Goal: Information Seeking & Learning: Check status

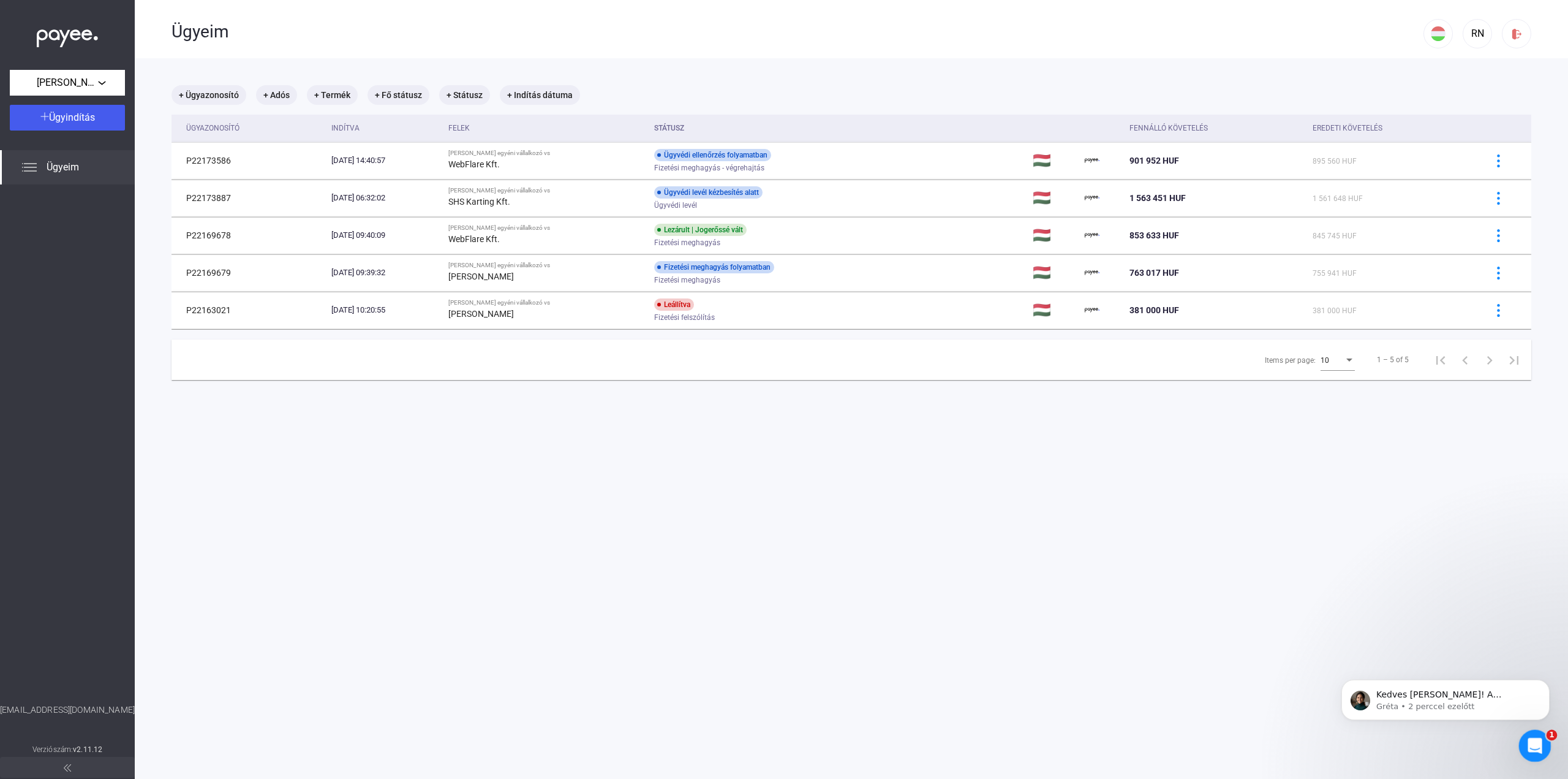
click at [1531, 729] on div "Intercom üzenőfelület megnyitása" at bounding box center [1532, 743] width 41 height 41
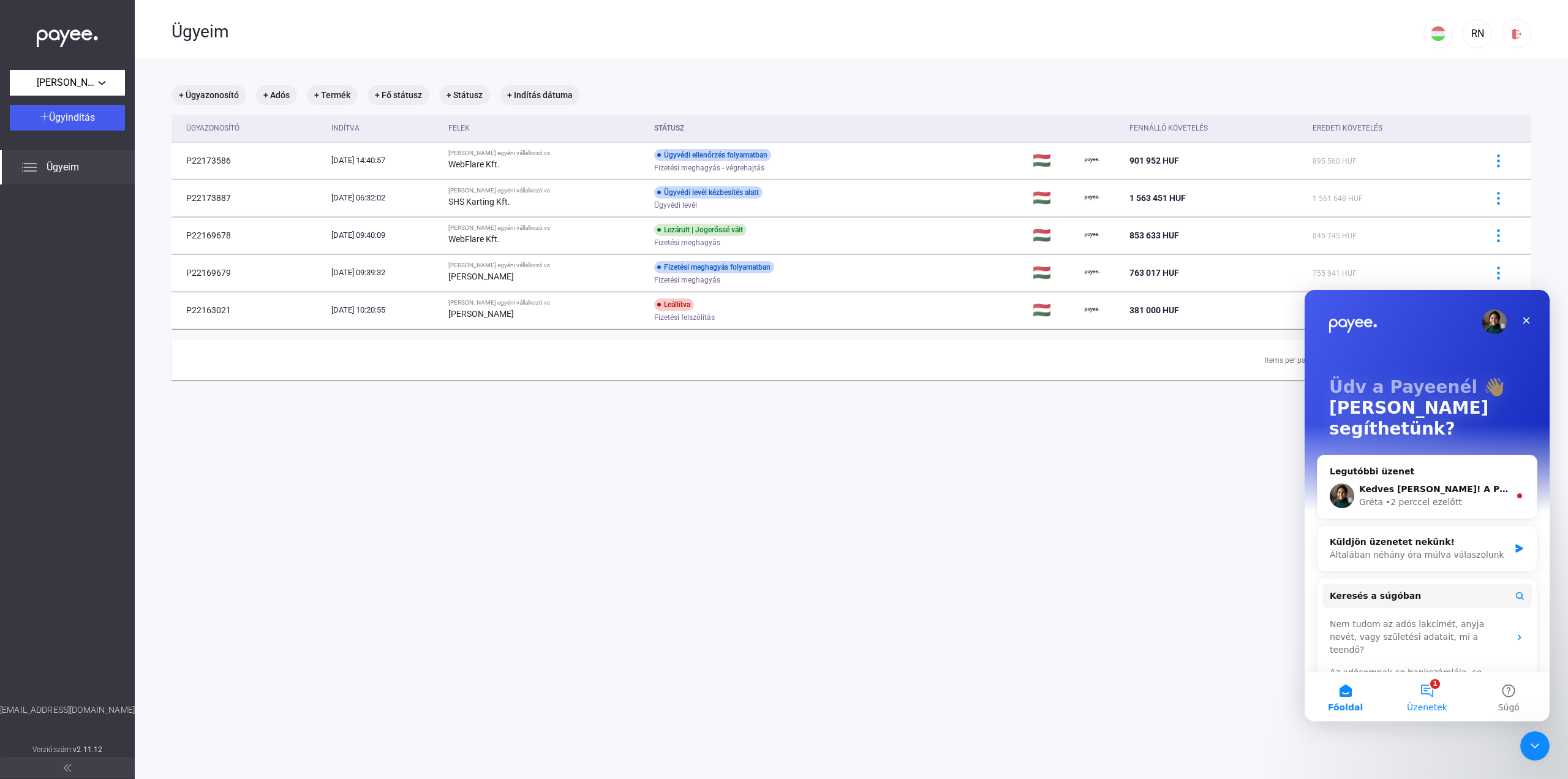
click at [1427, 681] on button "1 Üzenetek" at bounding box center [1427, 696] width 82 height 49
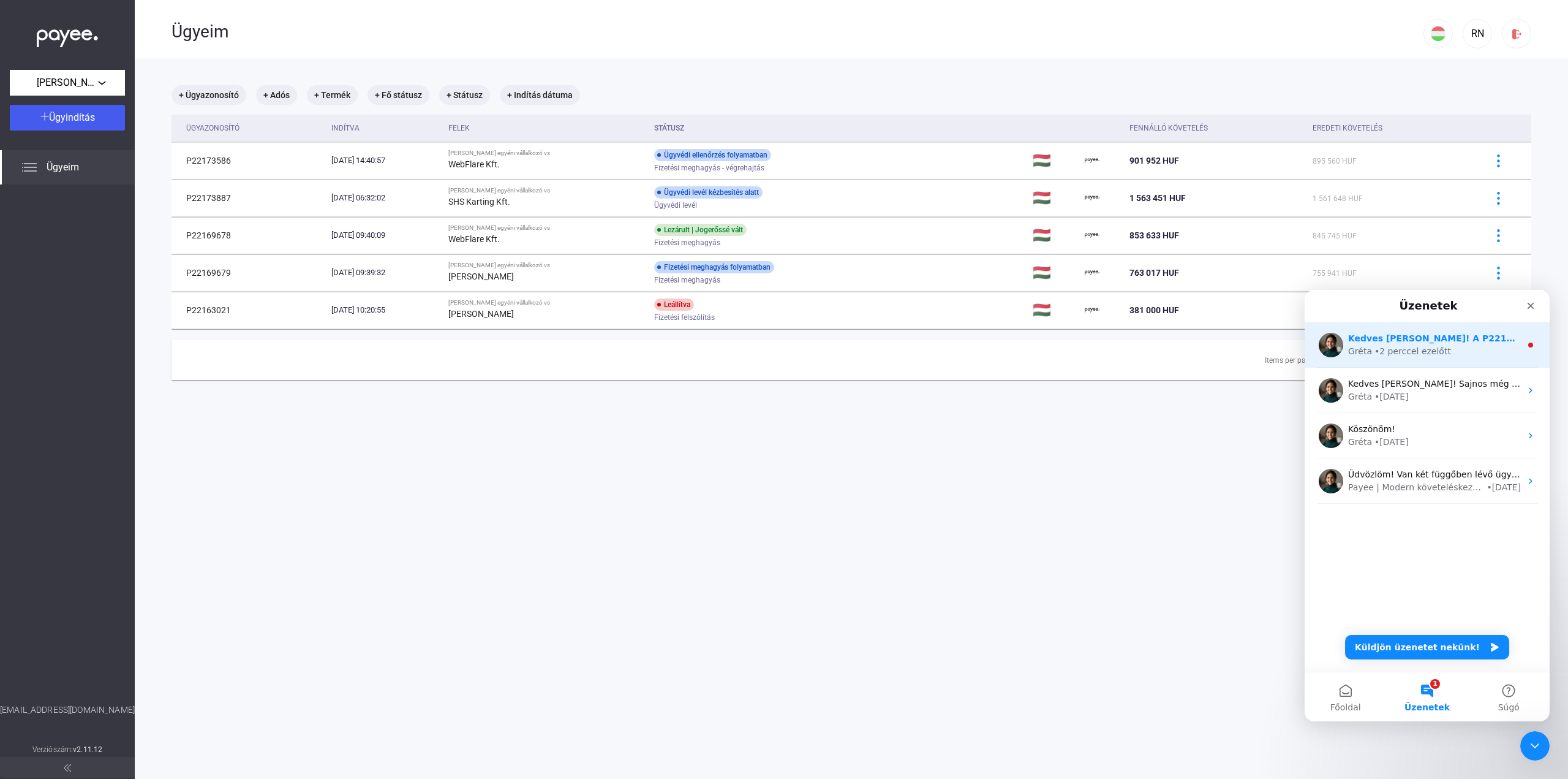
click at [1408, 356] on div "• 2 perccel ezelőtt" at bounding box center [1413, 351] width 77 height 13
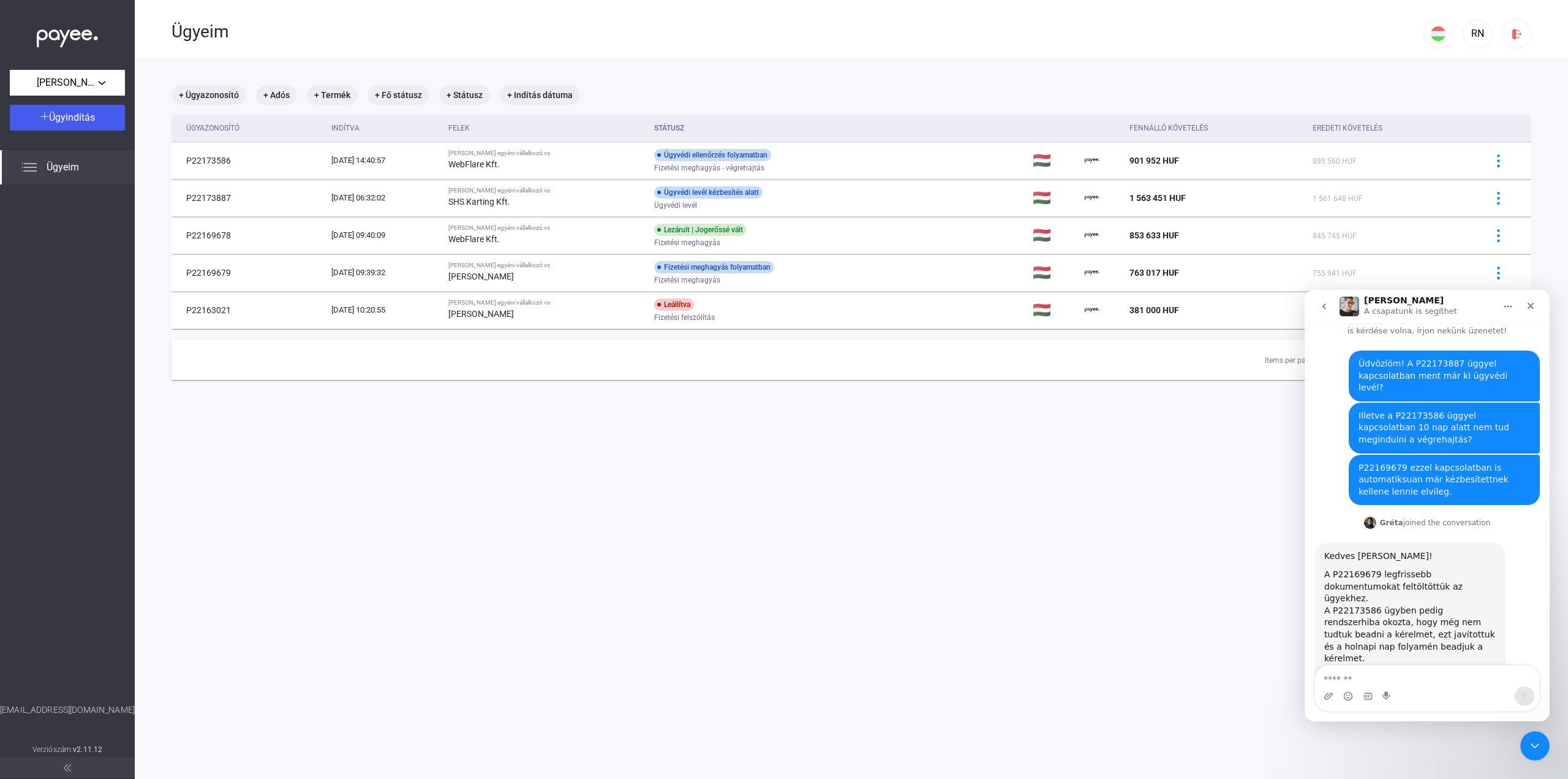
scroll to position [43, 0]
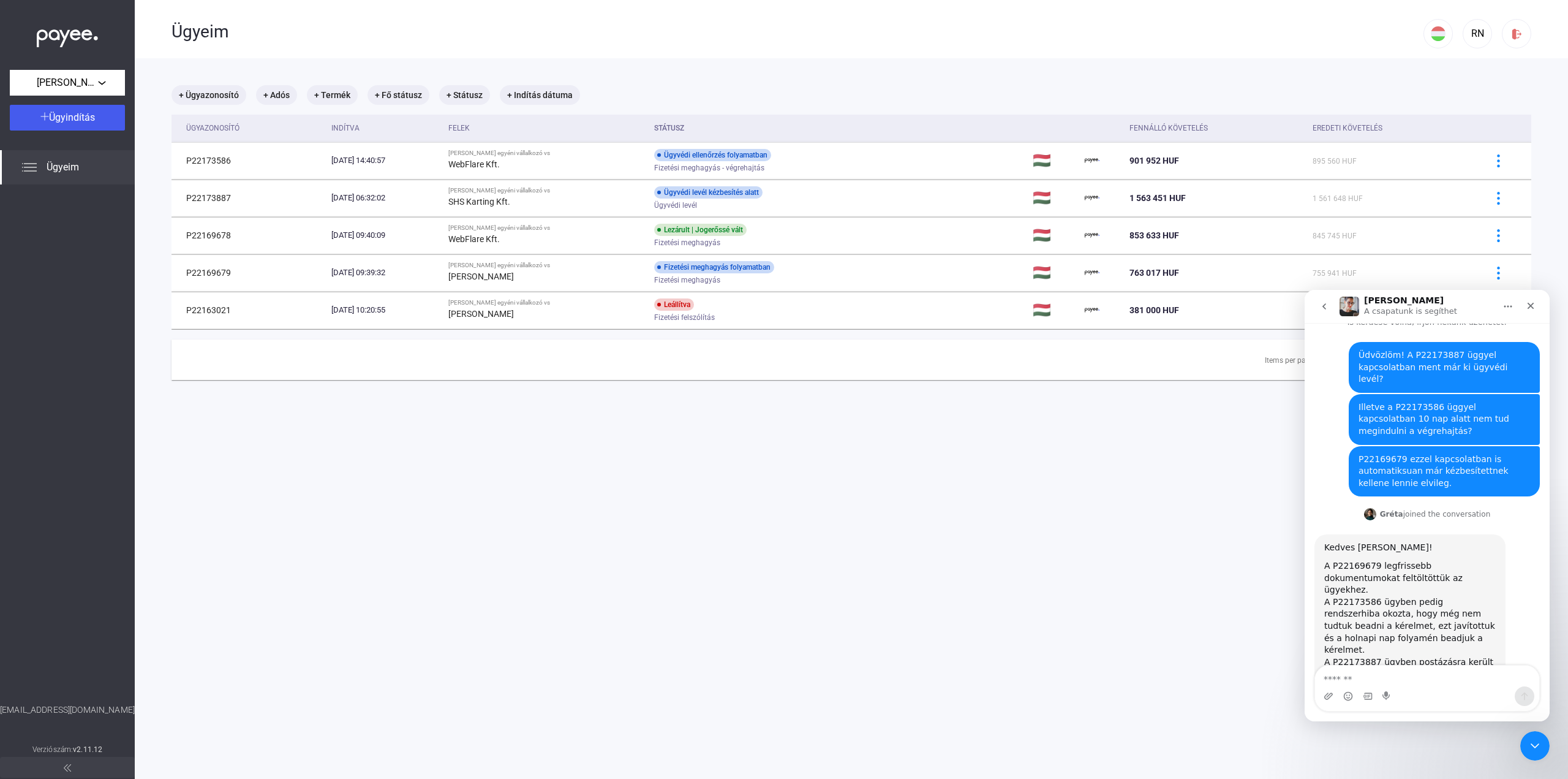
click at [1395, 680] on textarea "Üzenet…" at bounding box center [1427, 676] width 224 height 21
type textarea "**********"
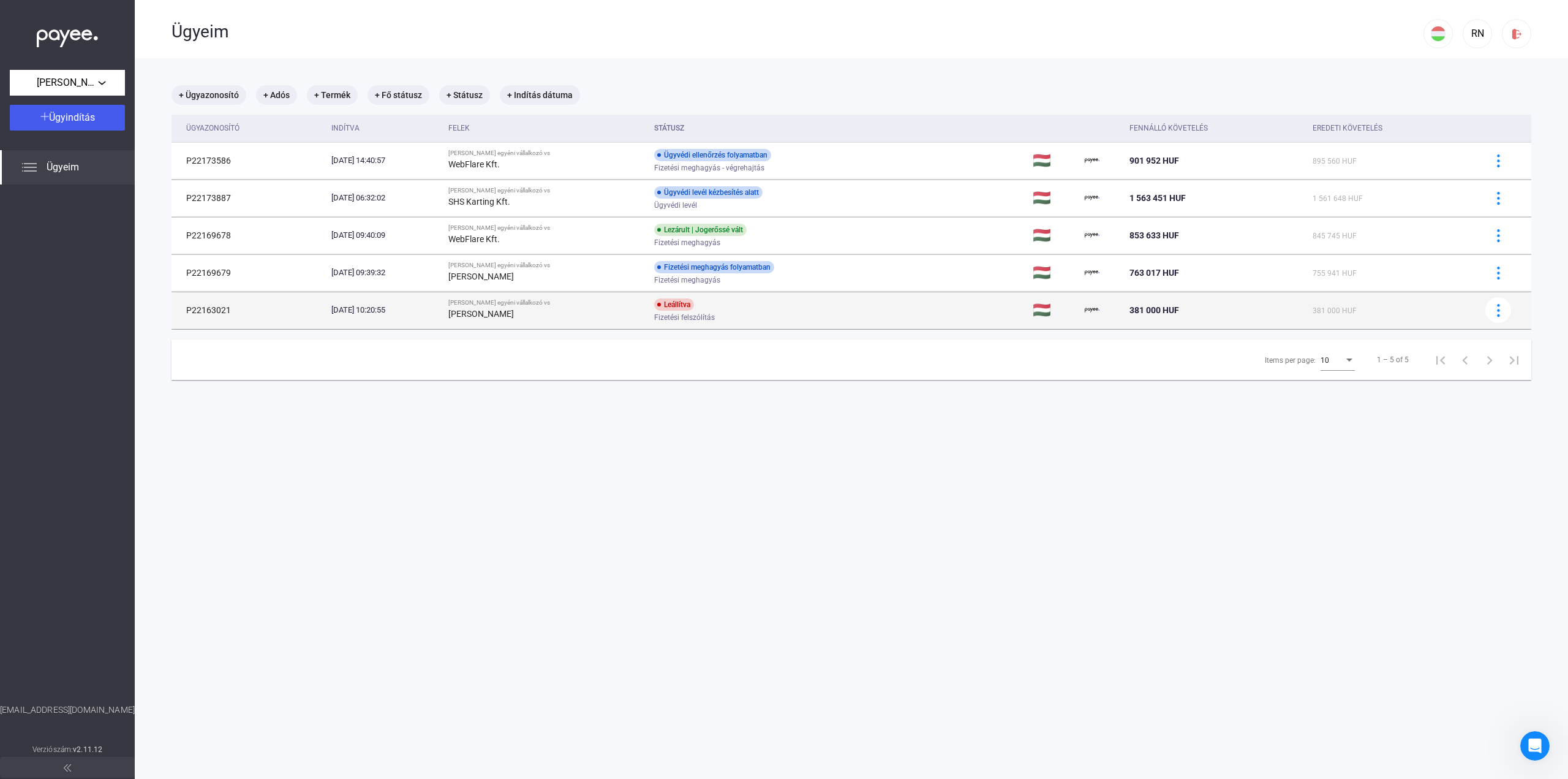
scroll to position [79, 0]
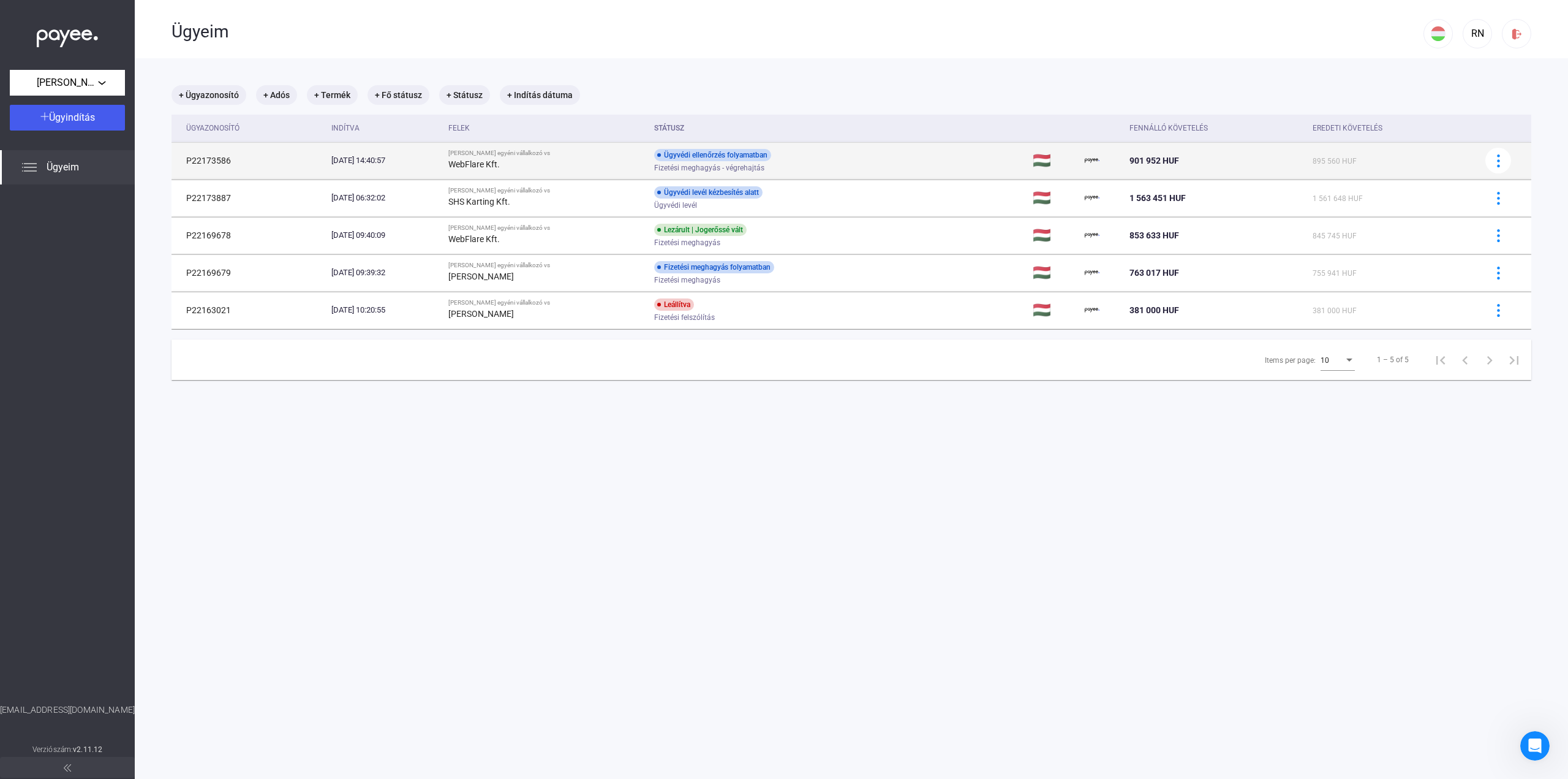
click at [805, 161] on div "Ügyvédi ellenőrzés folyamatban Fizetési meghagyás - végrehajtás" at bounding box center [751, 160] width 195 height 24
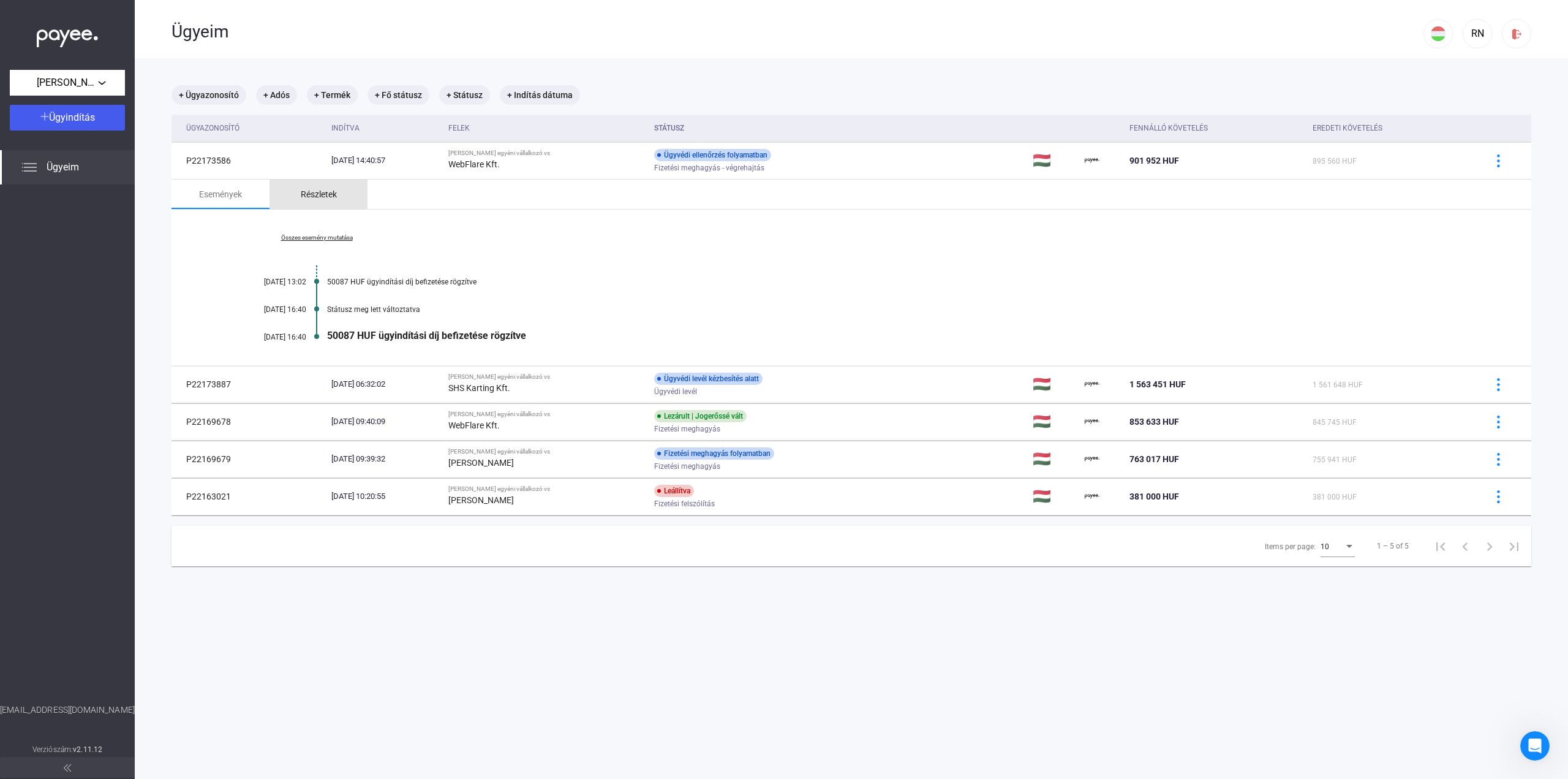
click at [327, 199] on div "Részletek" at bounding box center [319, 194] width 36 height 15
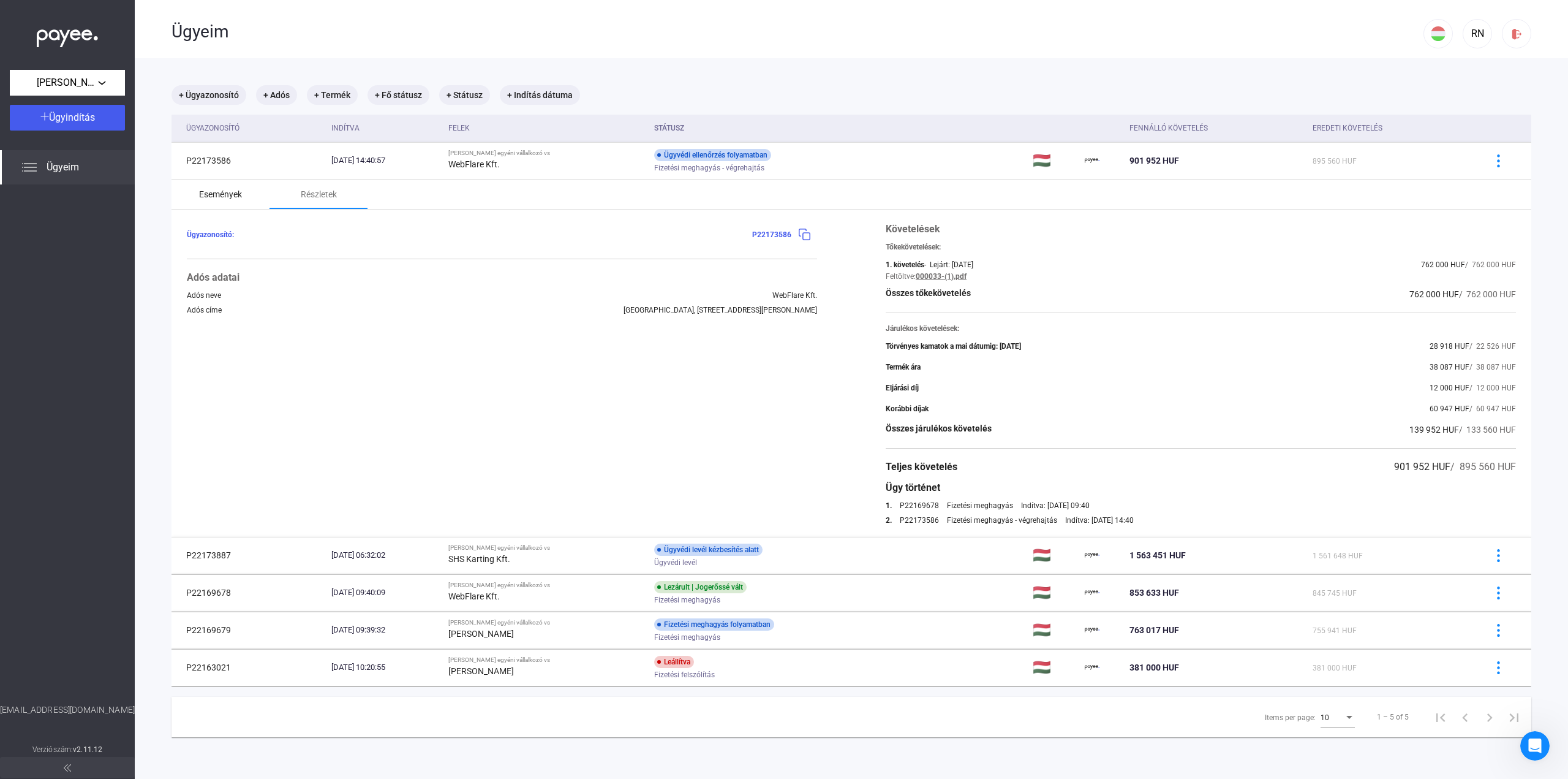
click at [224, 189] on div "Események" at bounding box center [221, 194] width 43 height 15
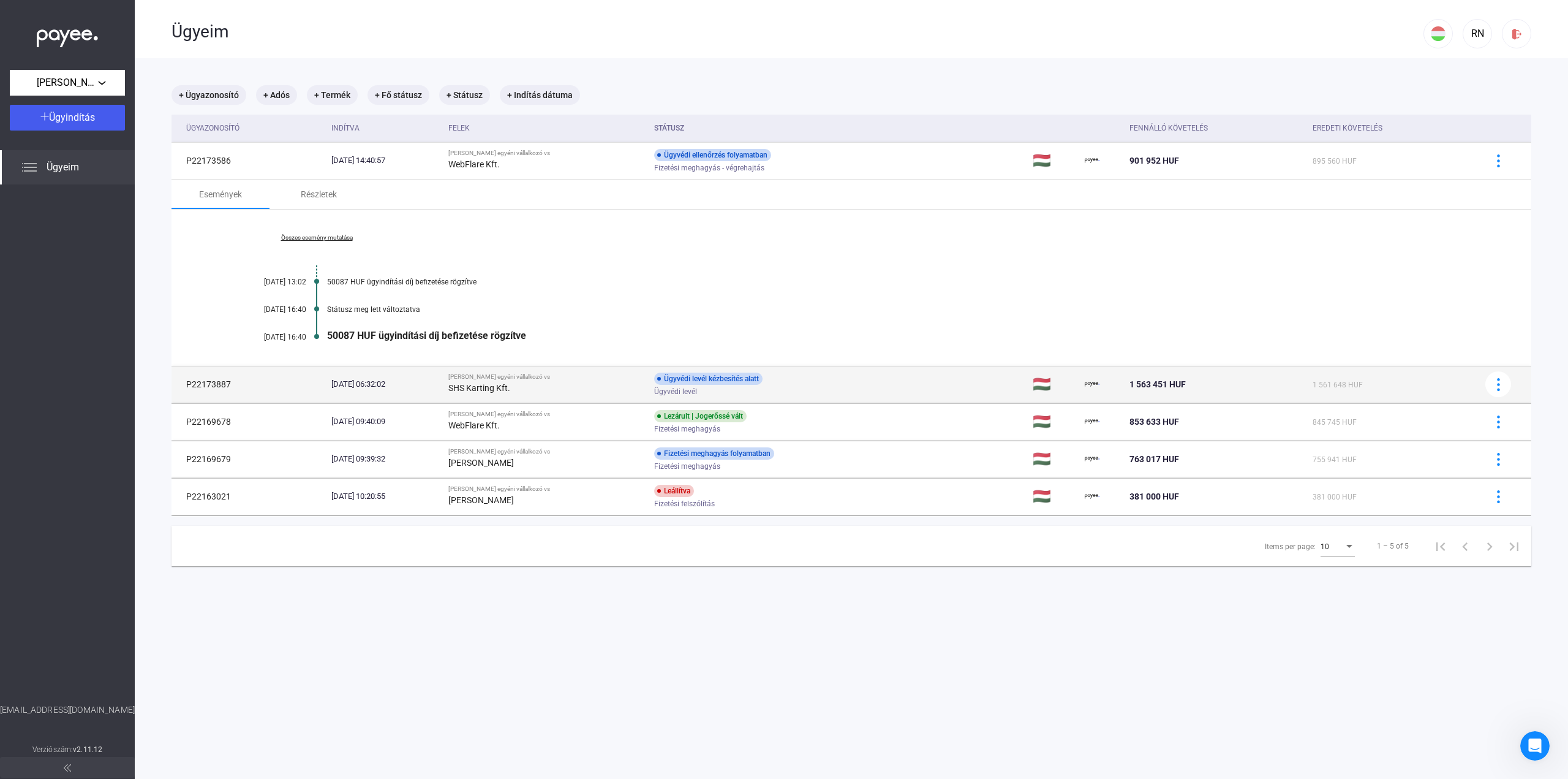
click at [880, 383] on td "Ügyvédi levél kézbesítés alatt Ügyvédi levél" at bounding box center [839, 384] width 379 height 36
